Goal: Transaction & Acquisition: Obtain resource

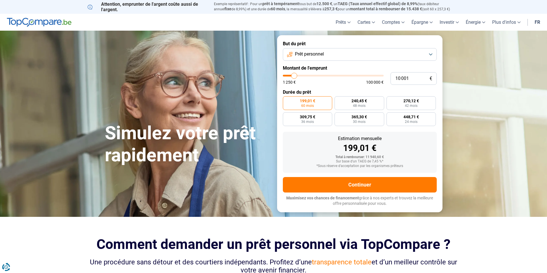
type input "9 000"
type input "9000"
type input "8 750"
type input "8750"
type input "8 500"
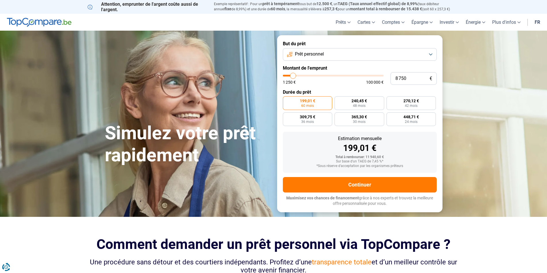
type input "8500"
type input "8 250"
type input "8250"
type input "7 500"
type input "7500"
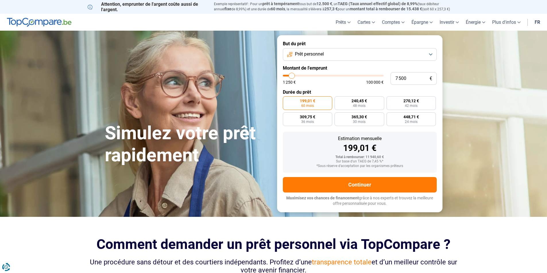
type input "7 250"
type input "7250"
type input "7 000"
type input "7000"
type input "6 750"
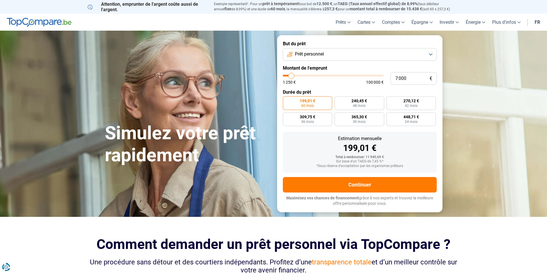
type input "6750"
type input "6 500"
type input "6500"
type input "5 750"
type input "5750"
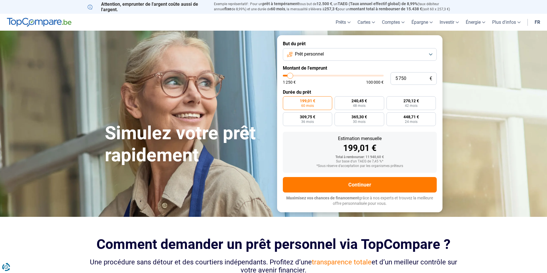
type input "5 500"
drag, startPoint x: 293, startPoint y: 76, endPoint x: 290, endPoint y: 77, distance: 3.7
type input "5500"
click at [290, 77] on input "range" at bounding box center [333, 76] width 101 height 2
radio input "true"
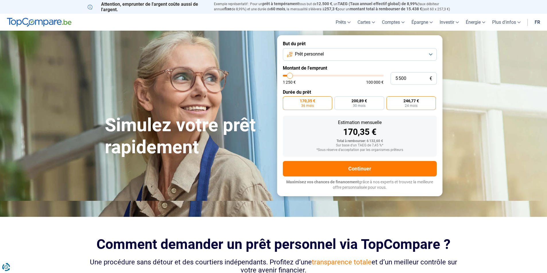
click at [420, 103] on label "246,77 € 24 mois" at bounding box center [411, 103] width 50 height 14
click at [390, 100] on input "246,77 € 24 mois" at bounding box center [388, 98] width 4 height 4
radio input "true"
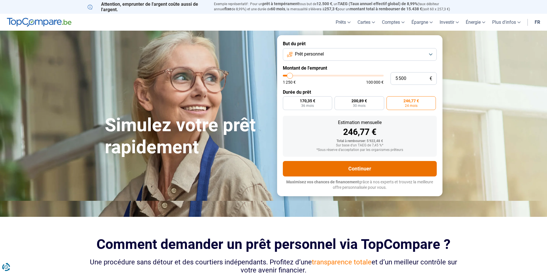
click at [391, 166] on button "Continuer" at bounding box center [360, 168] width 154 height 15
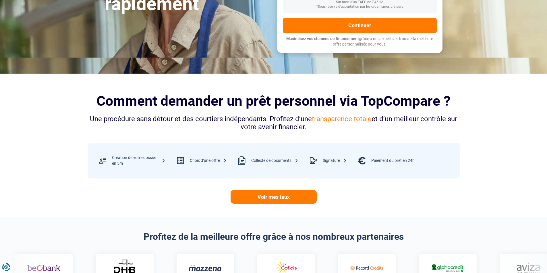
scroll to position [258, 0]
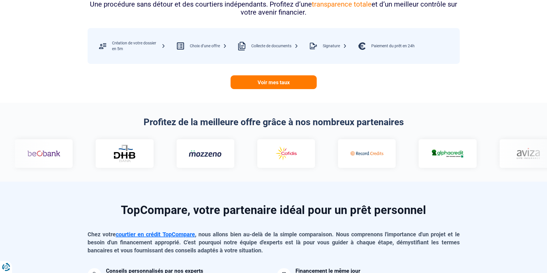
click at [268, 153] on img at bounding box center [284, 154] width 33 height 17
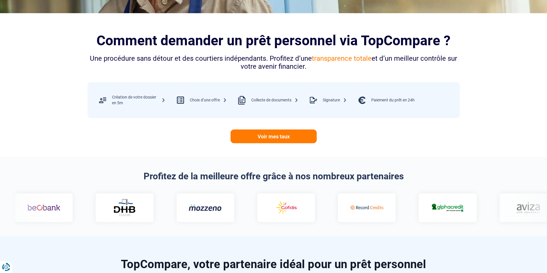
scroll to position [201, 0]
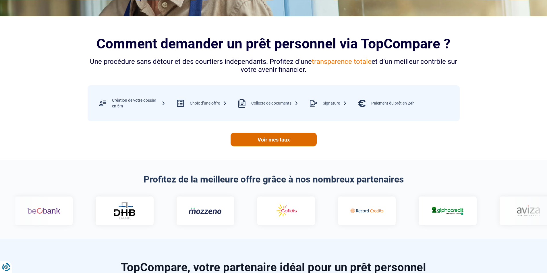
click at [272, 141] on link "Voir mes taux" at bounding box center [273, 140] width 86 height 14
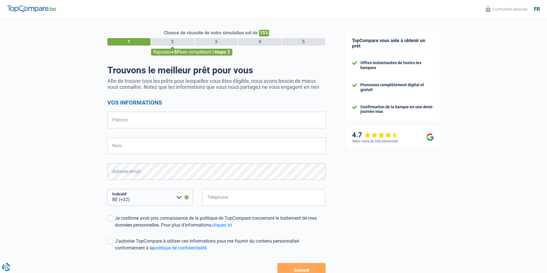
select select "32"
